Goal: Entertainment & Leisure: Consume media (video, audio)

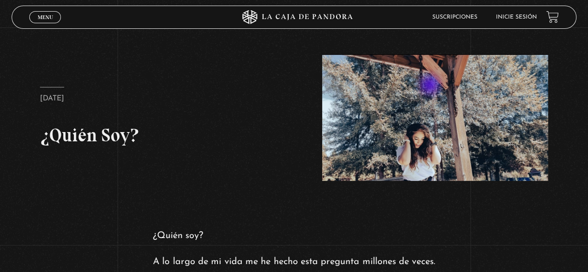
click at [431, 86] on figure at bounding box center [435, 117] width 226 height 127
click at [45, 18] on span "Menu" at bounding box center [45, 17] width 15 height 6
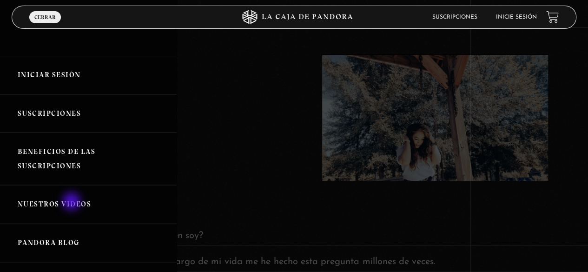
click at [73, 202] on link "Nuestros Videos" at bounding box center [88, 204] width 177 height 39
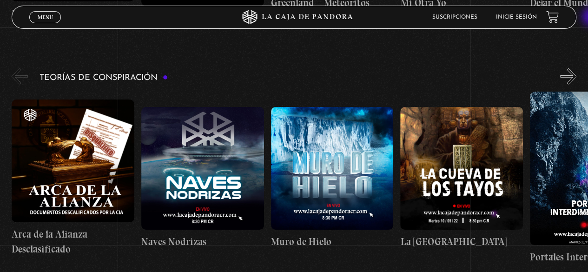
scroll to position [1351, 0]
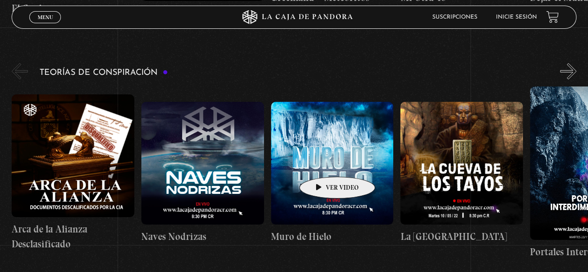
click at [323, 163] on figure at bounding box center [332, 163] width 123 height 123
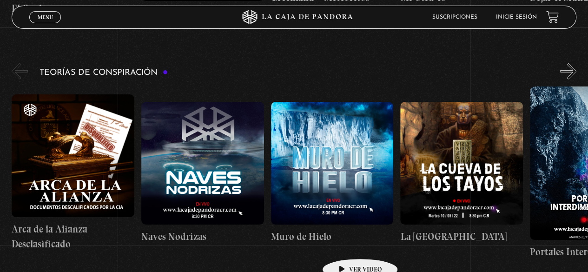
click at [346, 245] on link "Muro de Hielo" at bounding box center [332, 173] width 123 height 173
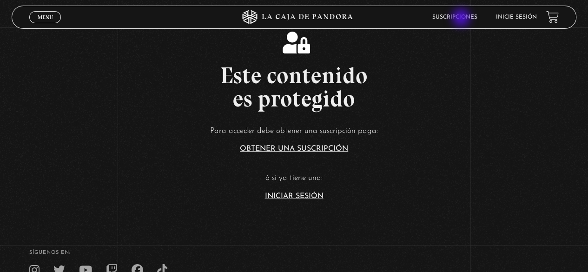
click at [462, 18] on link "Suscripciones" at bounding box center [455, 17] width 45 height 6
